Goal: Task Accomplishment & Management: Complete application form

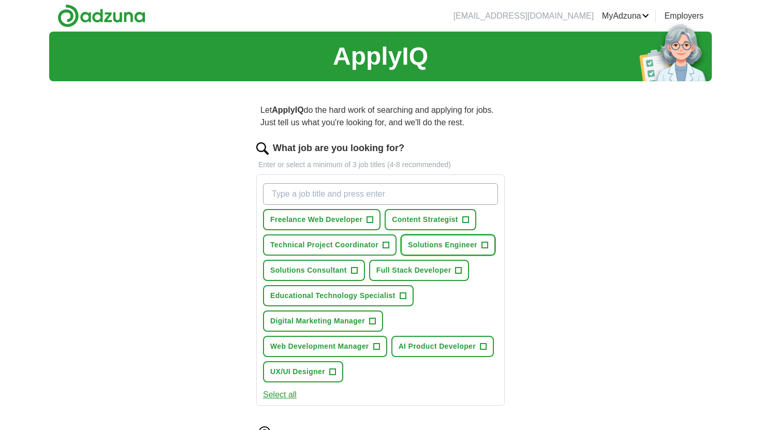
click at [471, 245] on span "Solutions Engineer" at bounding box center [442, 245] width 69 height 11
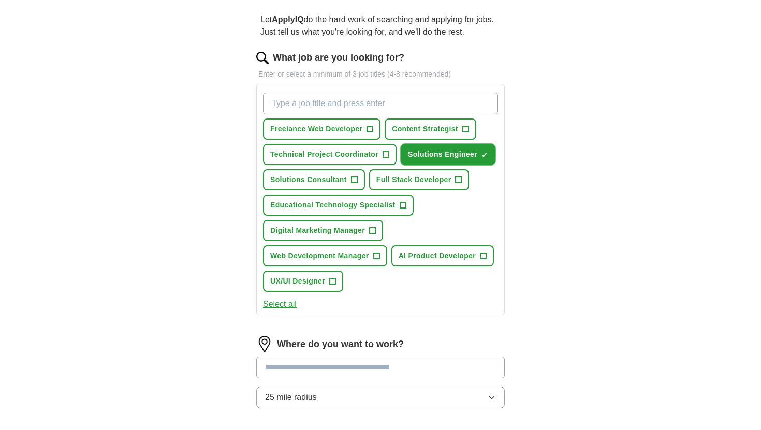
scroll to position [181, 0]
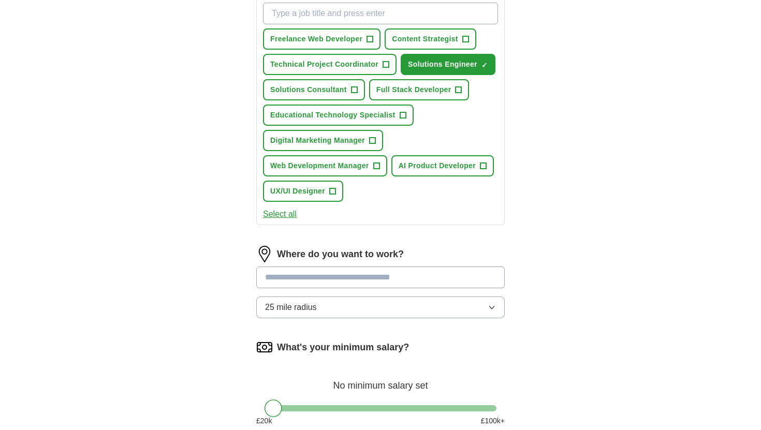
click at [427, 278] on input at bounding box center [380, 278] width 248 height 22
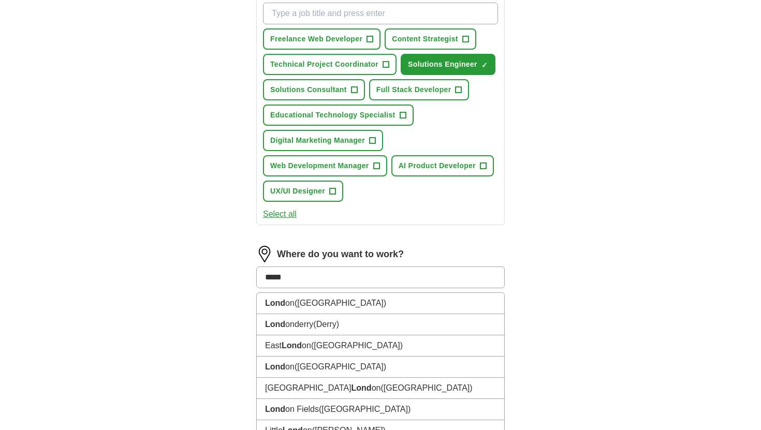
type input "******"
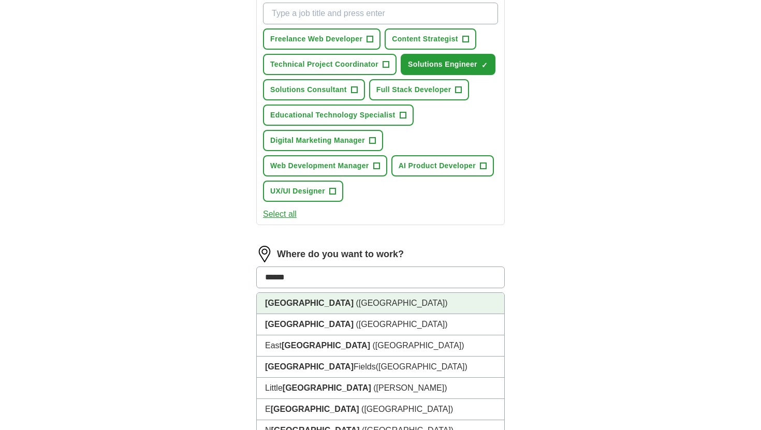
click at [377, 313] on li "[GEOGRAPHIC_DATA] ([GEOGRAPHIC_DATA])" at bounding box center [380, 303] width 247 height 21
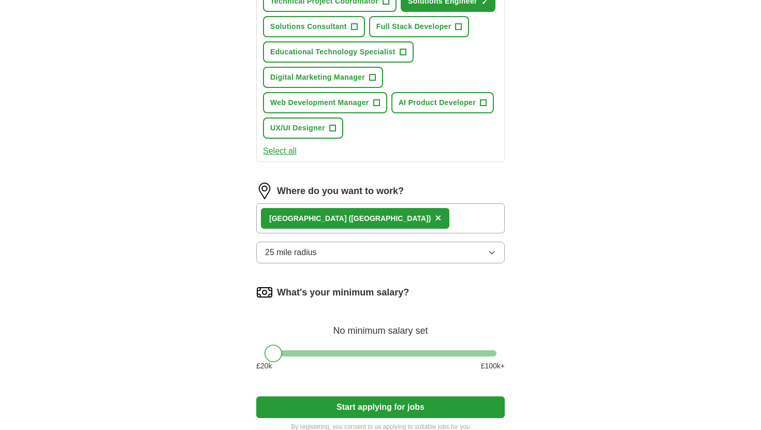
scroll to position [276, 0]
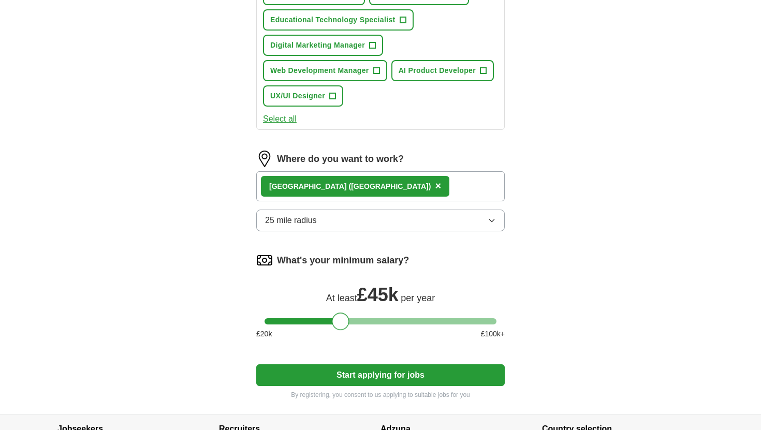
drag, startPoint x: 275, startPoint y: 321, endPoint x: 341, endPoint y: 323, distance: 66.3
click at [341, 323] on div at bounding box center [341, 322] width 18 height 18
click at [334, 373] on button "Start applying for jobs" at bounding box center [380, 375] width 248 height 22
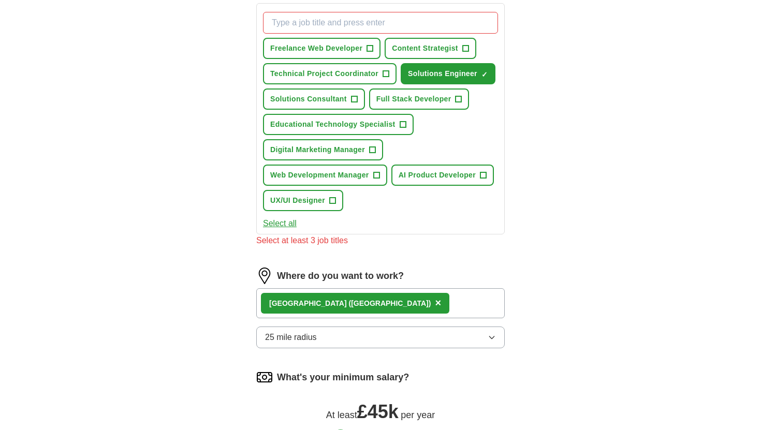
scroll to position [171, 0]
click at [413, 49] on span "Content Strategist" at bounding box center [425, 48] width 66 height 11
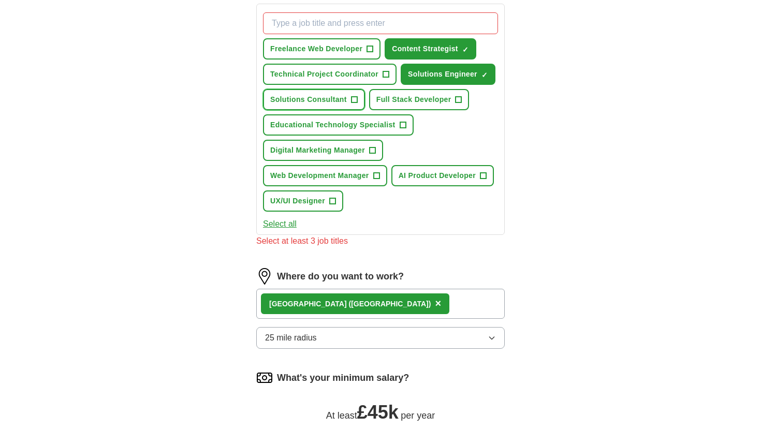
click at [341, 98] on span "Solutions Consultant" at bounding box center [308, 99] width 77 height 11
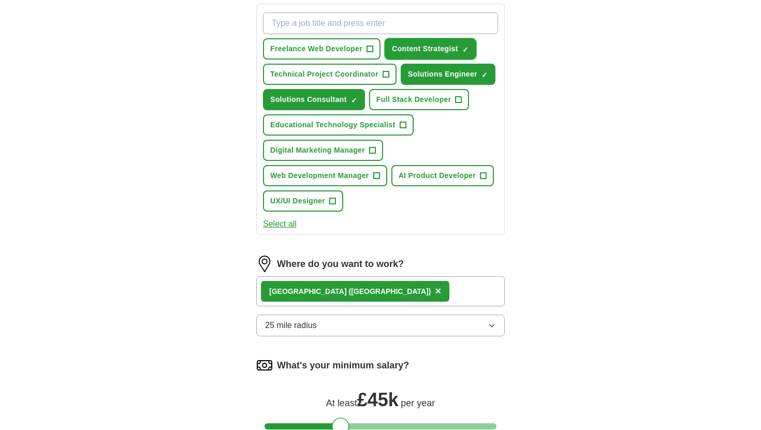
click at [430, 55] on button "Content Strategist ✓ ×" at bounding box center [431, 48] width 92 height 21
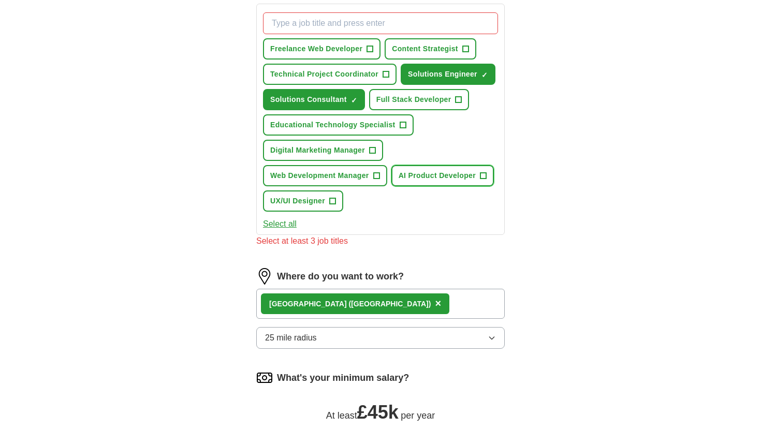
click at [434, 178] on span "AI Product Developer" at bounding box center [436, 175] width 77 height 11
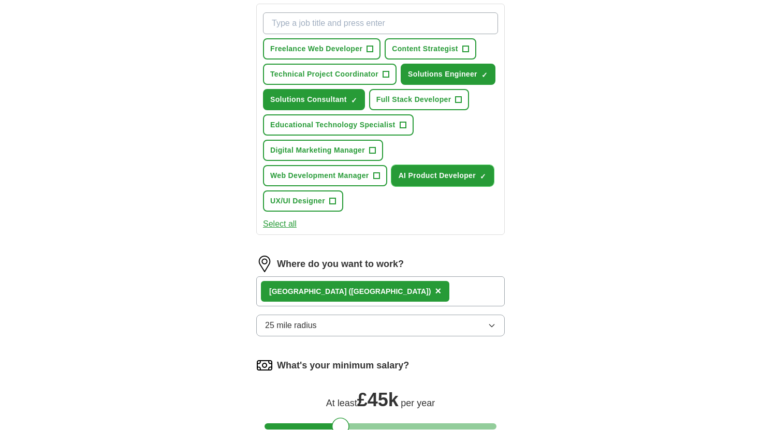
drag, startPoint x: 456, startPoint y: 180, endPoint x: 428, endPoint y: 82, distance: 101.7
click at [456, 179] on span "AI Product Developer" at bounding box center [436, 175] width 77 height 11
click at [401, 24] on input "What job are you looking for?" at bounding box center [380, 23] width 235 height 22
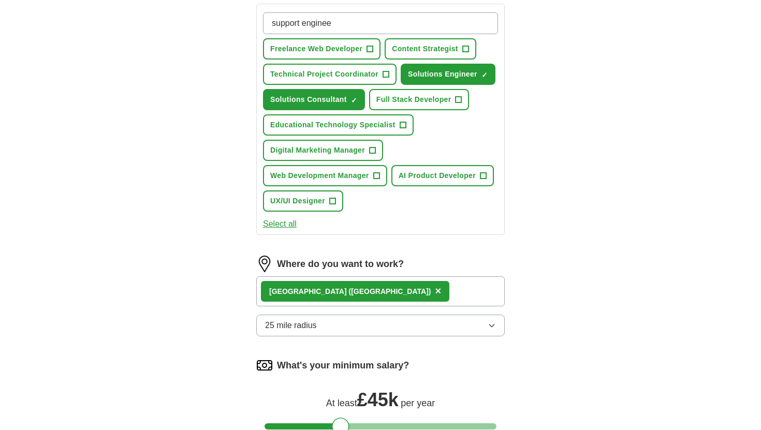
type input "support engineer"
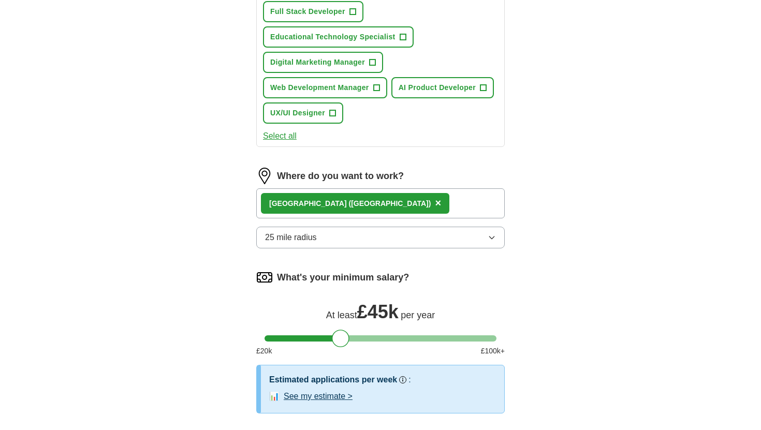
scroll to position [449, 0]
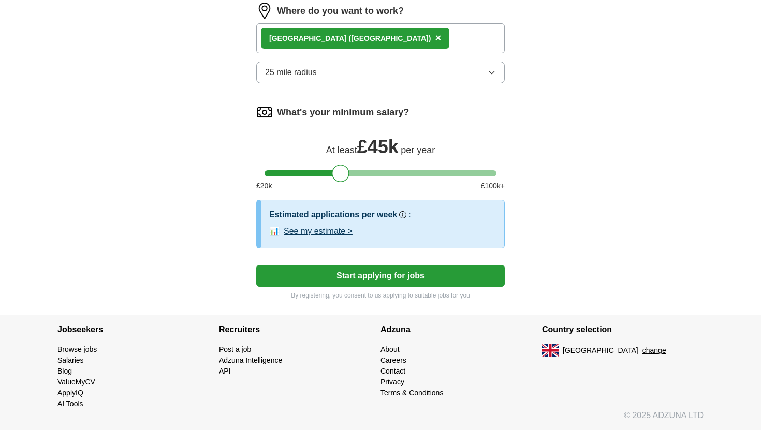
click at [330, 276] on button "Start applying for jobs" at bounding box center [380, 276] width 248 height 22
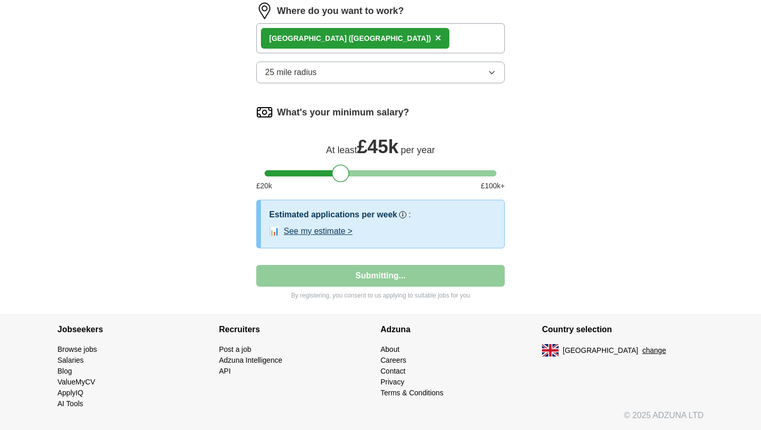
select select "**"
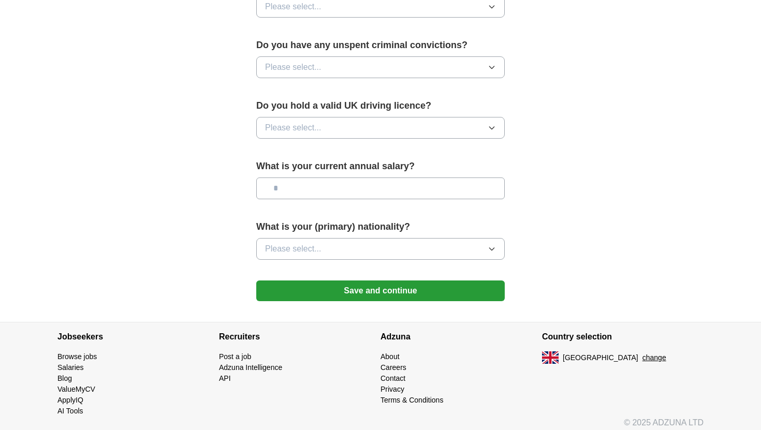
scroll to position [645, 0]
